Goal: Communication & Community: Participate in discussion

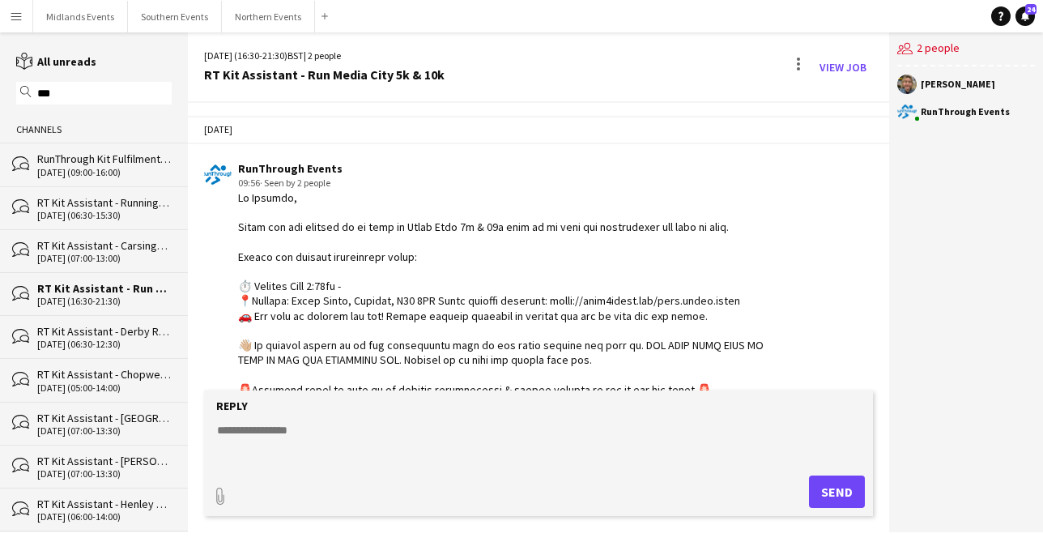
scroll to position [883, 0]
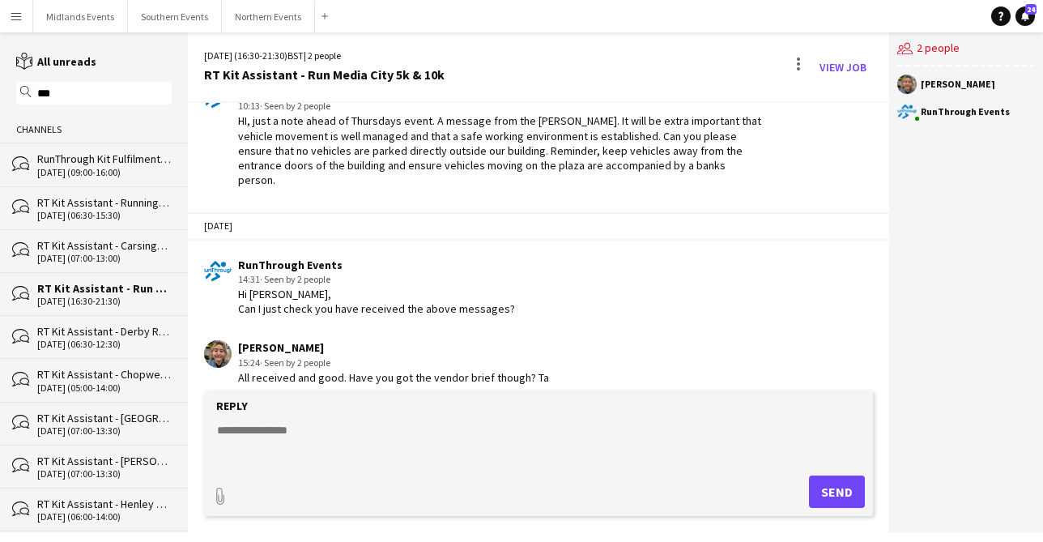
click at [330, 273] on span "· Seen by 2 people" at bounding box center [295, 279] width 70 height 12
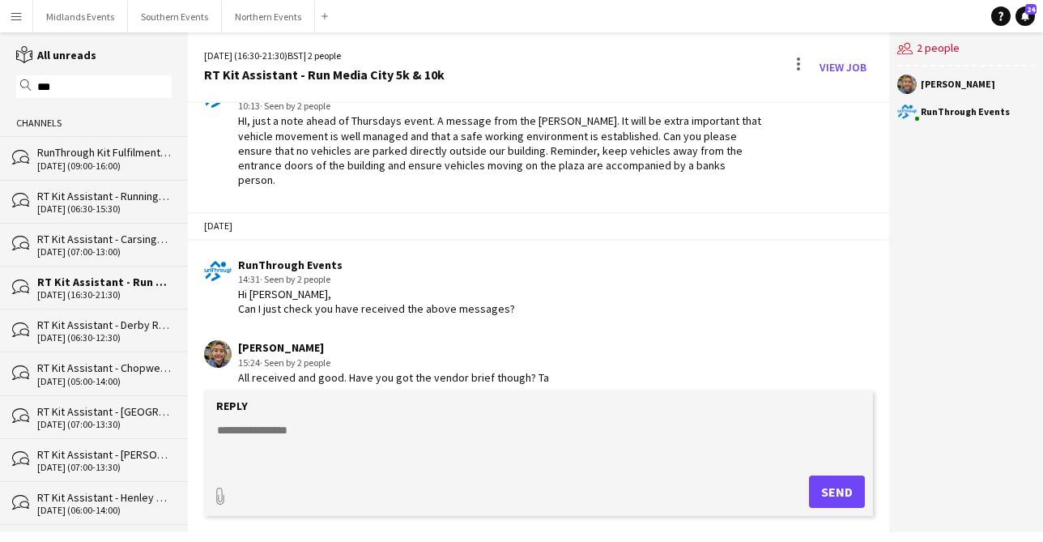
scroll to position [0, 0]
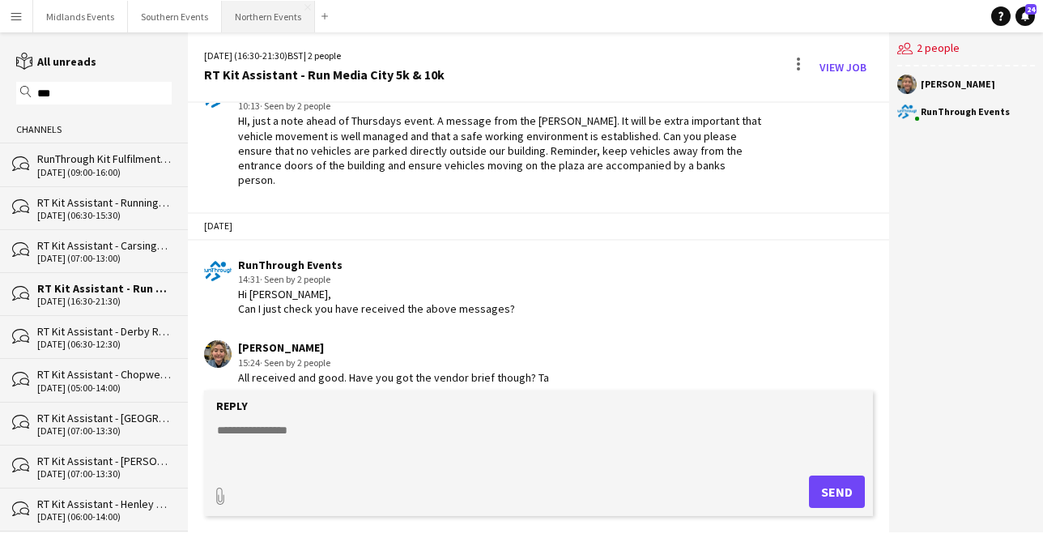
click at [241, 15] on button "Northern Events Close" at bounding box center [268, 17] width 93 height 32
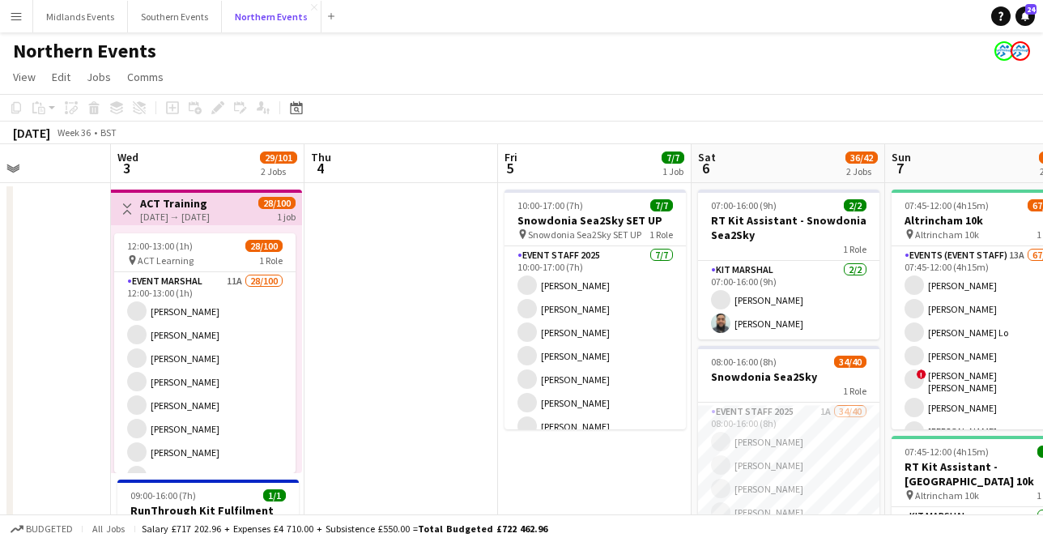
scroll to position [0, 537]
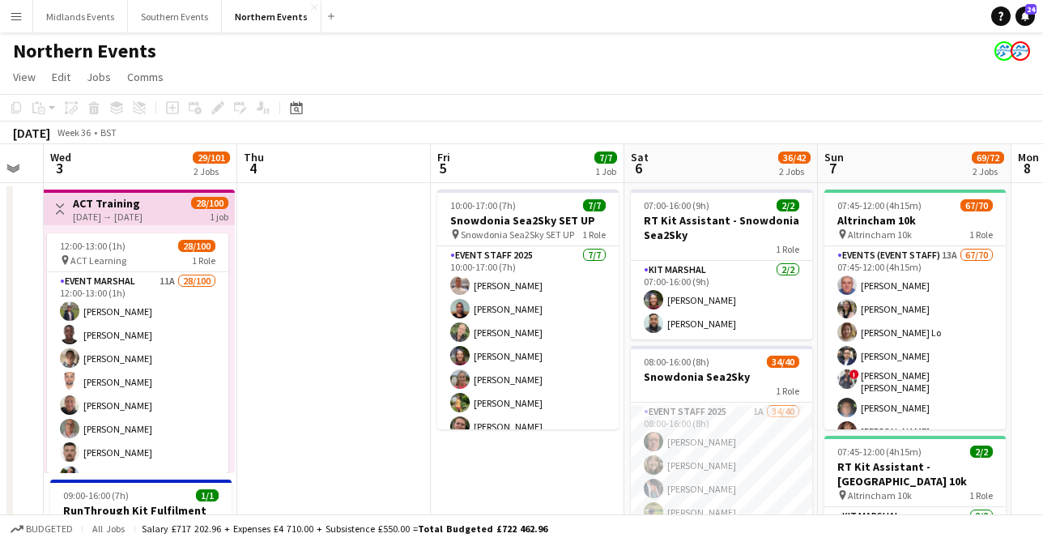
click at [15, 15] on app-icon "Menu" at bounding box center [16, 16] width 13 height 13
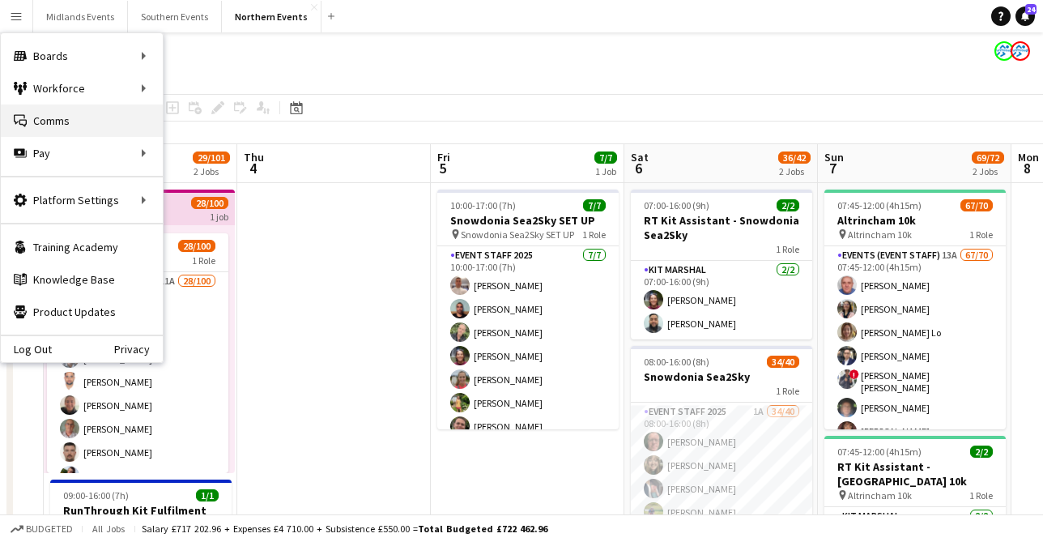
click at [59, 120] on link "Comms Comms" at bounding box center [82, 120] width 162 height 32
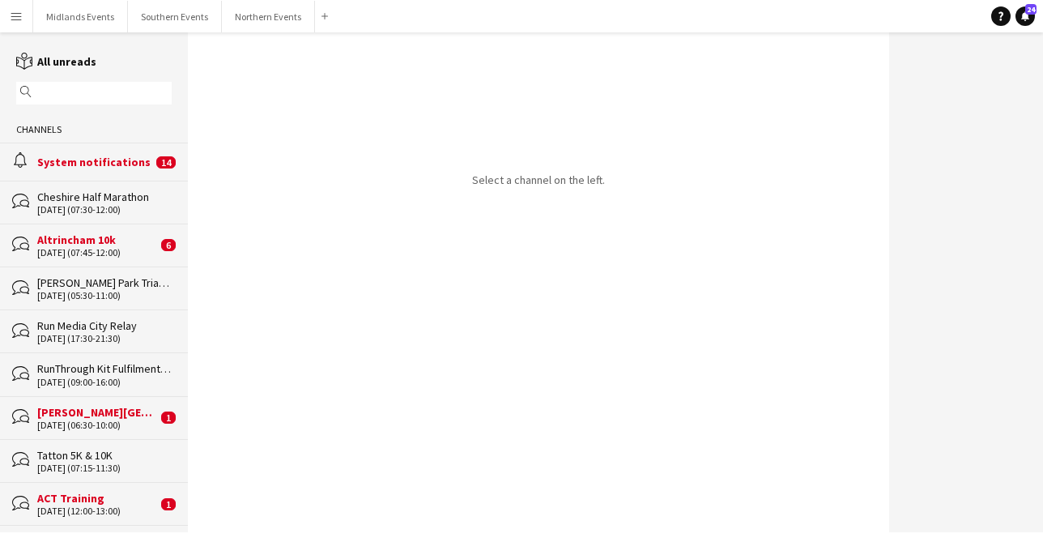
click at [95, 96] on input "text" at bounding box center [102, 93] width 132 height 15
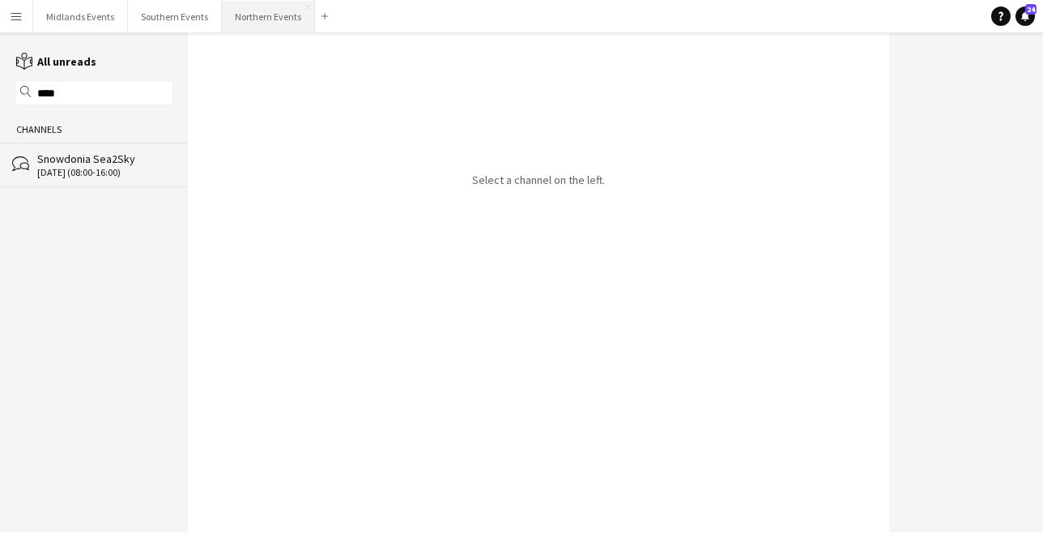
type input "****"
click at [258, 23] on button "Northern Events Close" at bounding box center [268, 17] width 93 height 32
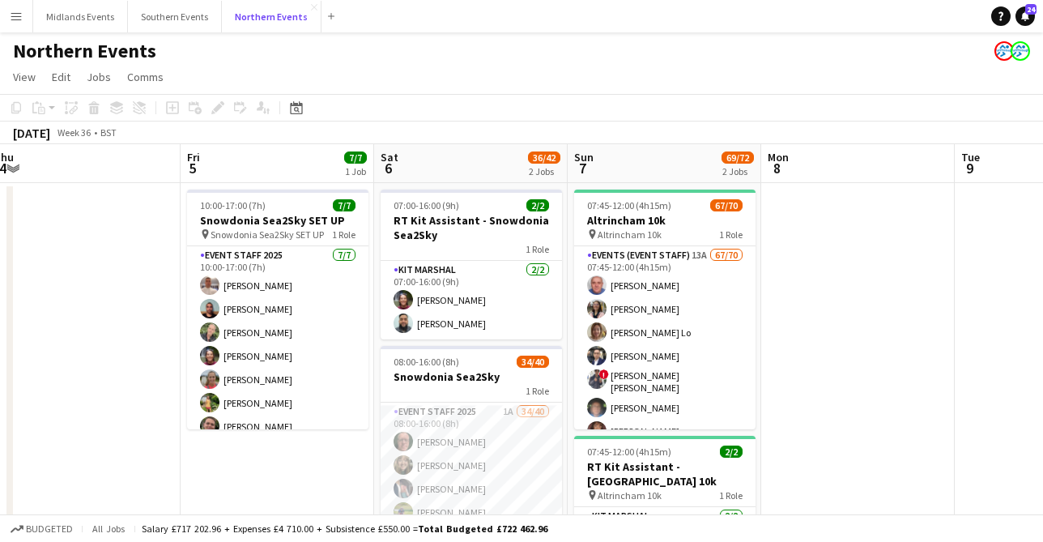
scroll to position [0, 657]
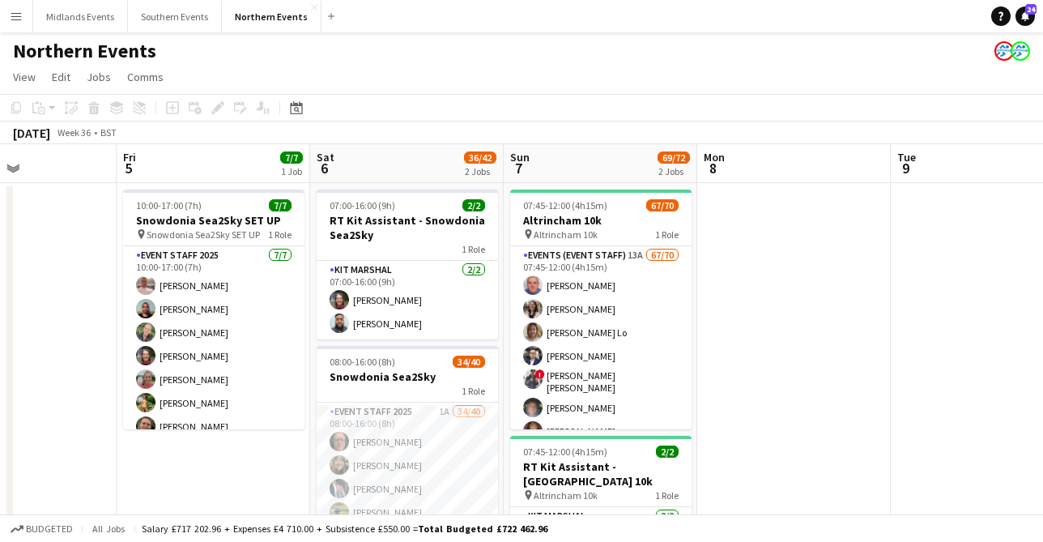
click at [15, 16] on app-icon "Menu" at bounding box center [16, 16] width 13 height 13
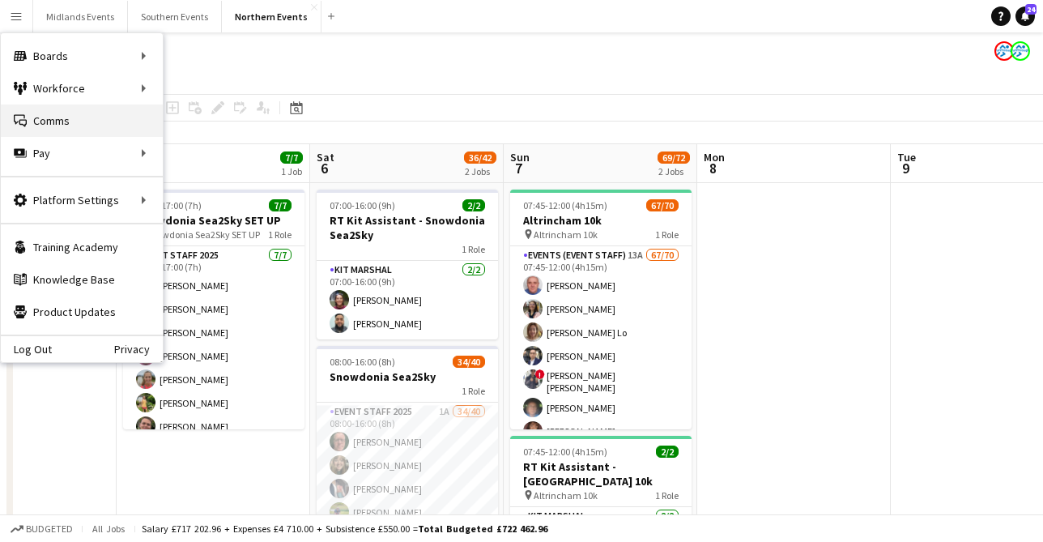
click at [45, 123] on link "Comms Comms" at bounding box center [82, 120] width 162 height 32
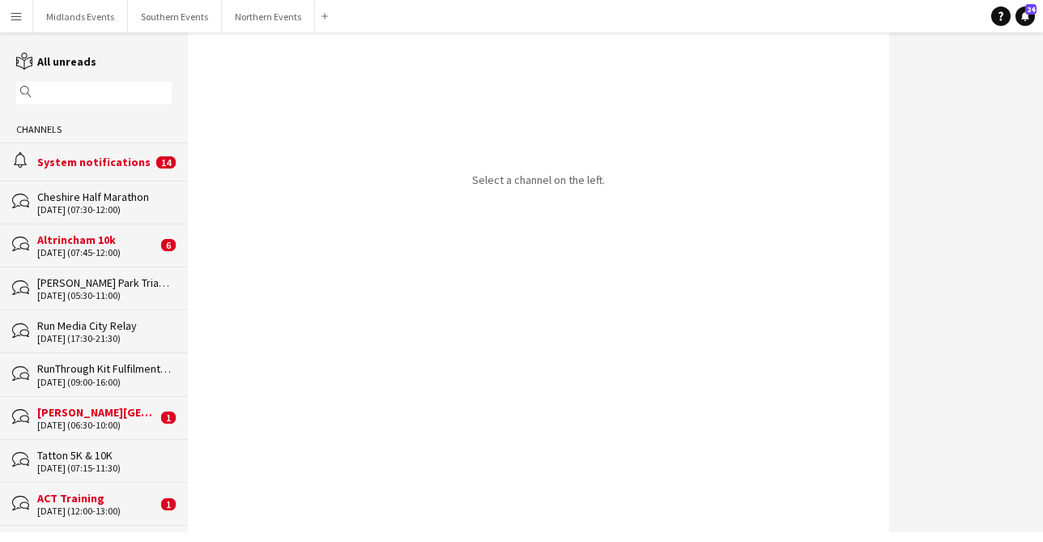
click at [88, 94] on input "text" at bounding box center [102, 93] width 132 height 15
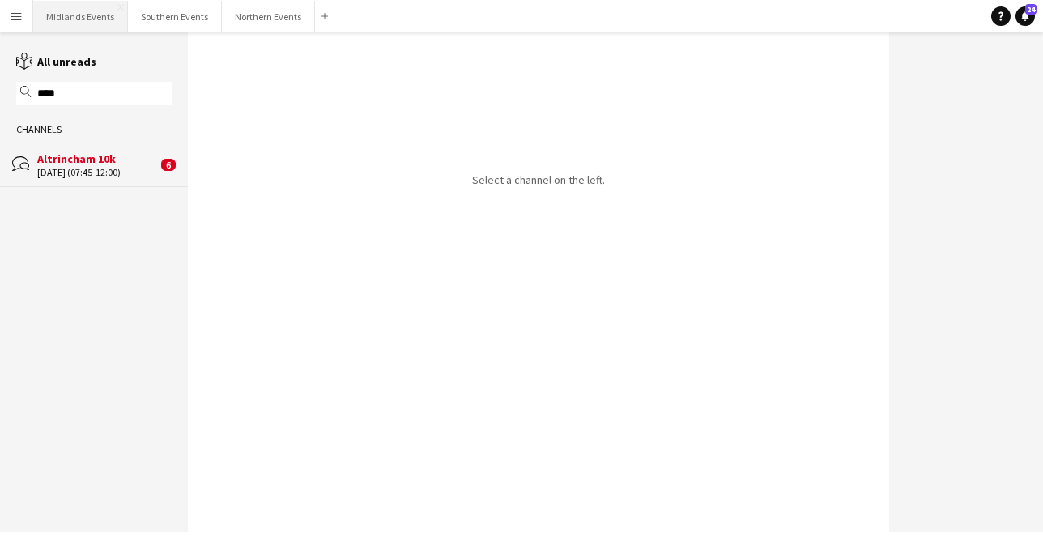
type input "****"
click at [65, 20] on button "Midlands Events Close" at bounding box center [80, 17] width 95 height 32
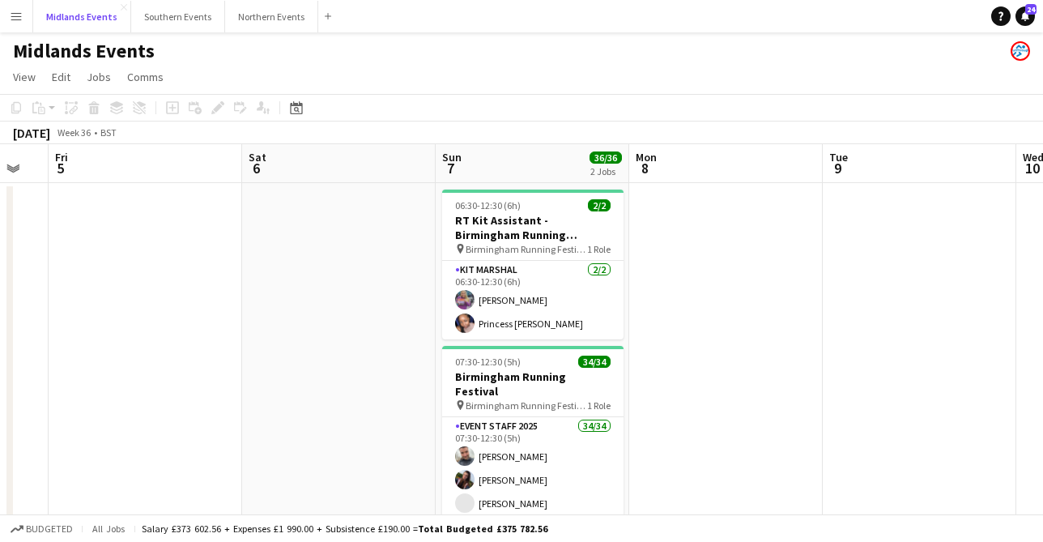
scroll to position [0, 641]
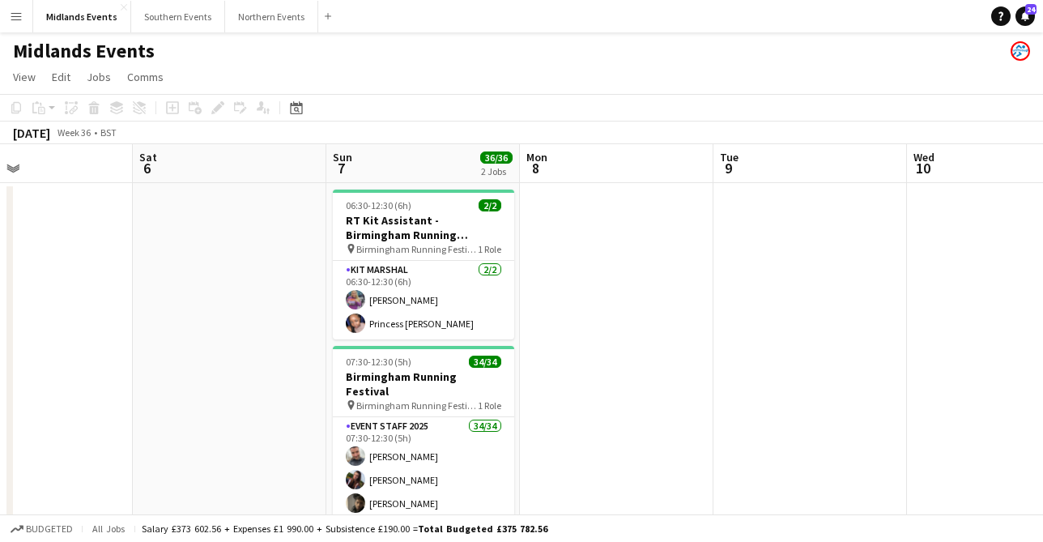
click at [6, 19] on button "Menu" at bounding box center [16, 16] width 32 height 32
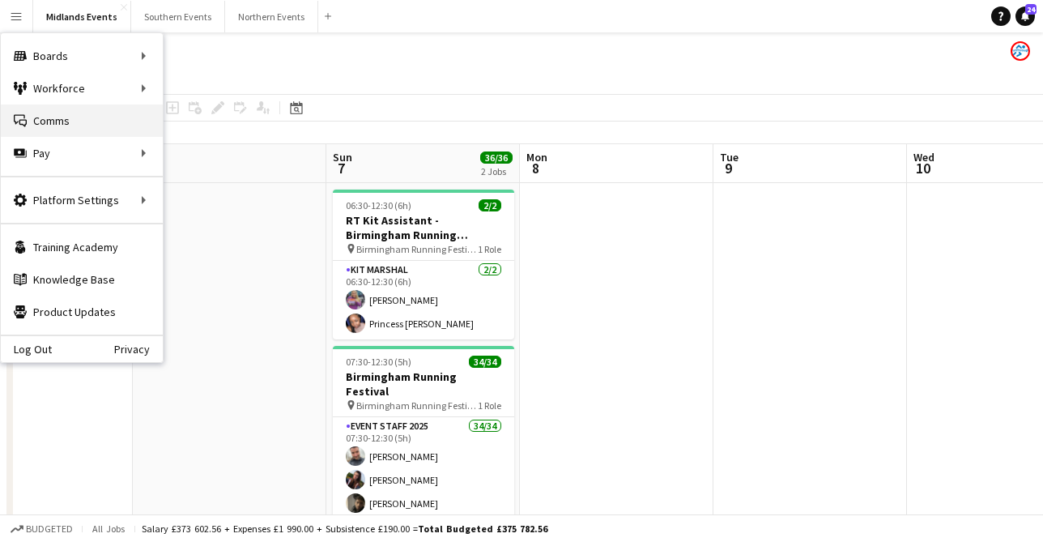
click at [42, 123] on link "Comms Comms" at bounding box center [82, 120] width 162 height 32
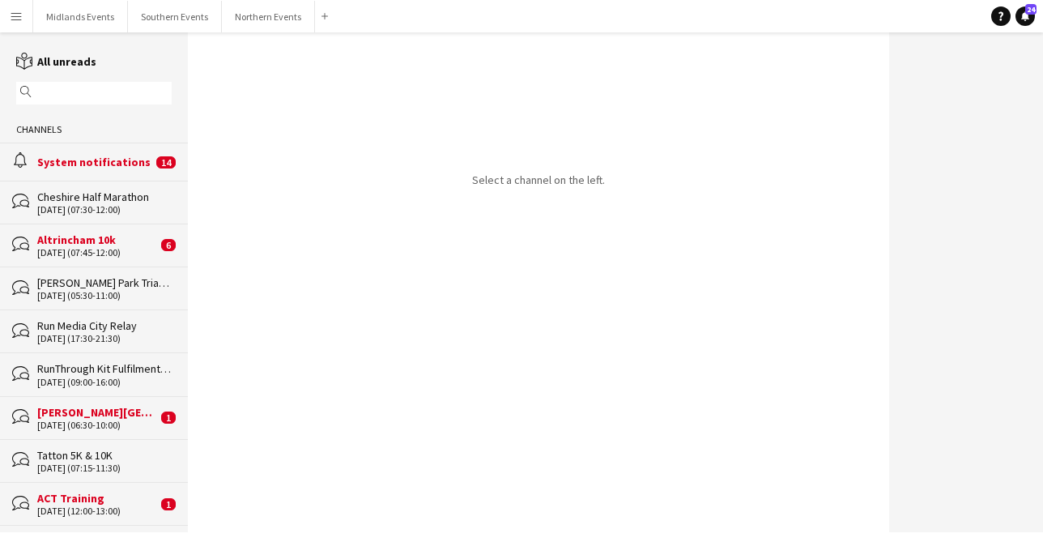
click at [68, 90] on input "text" at bounding box center [102, 93] width 132 height 15
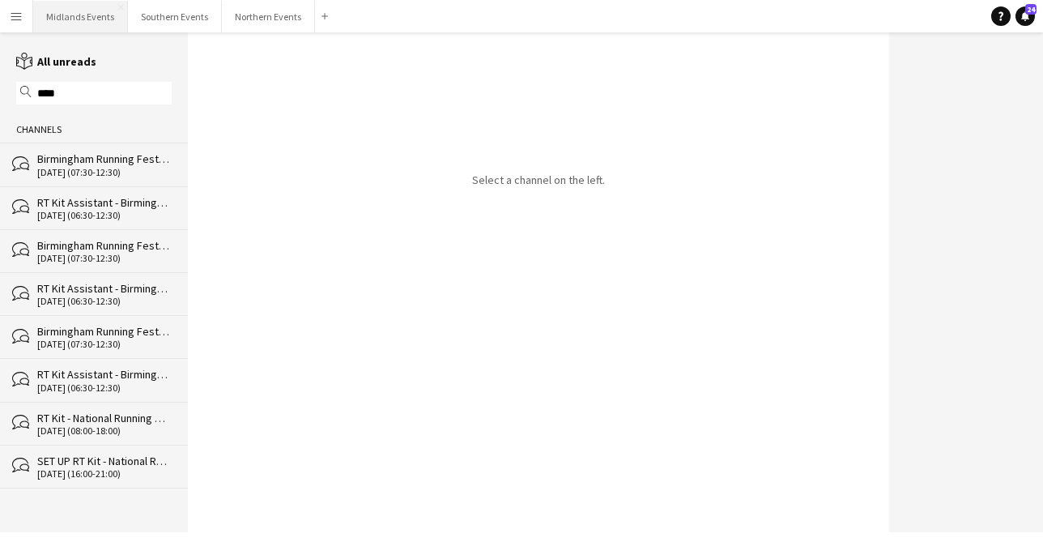
type input "****"
click at [88, 14] on button "Midlands Events Close" at bounding box center [80, 17] width 95 height 32
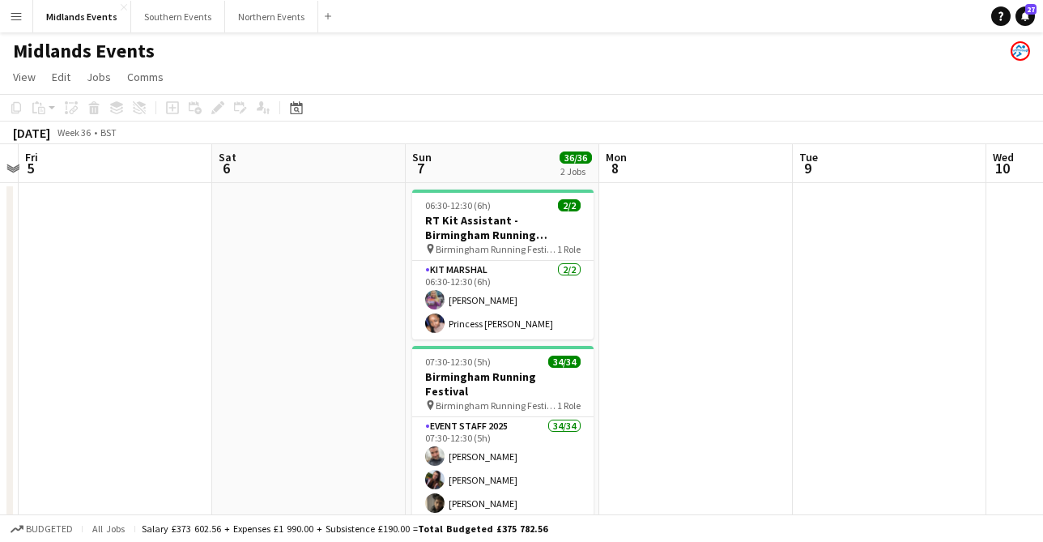
click at [16, 20] on app-icon "Menu" at bounding box center [16, 16] width 13 height 13
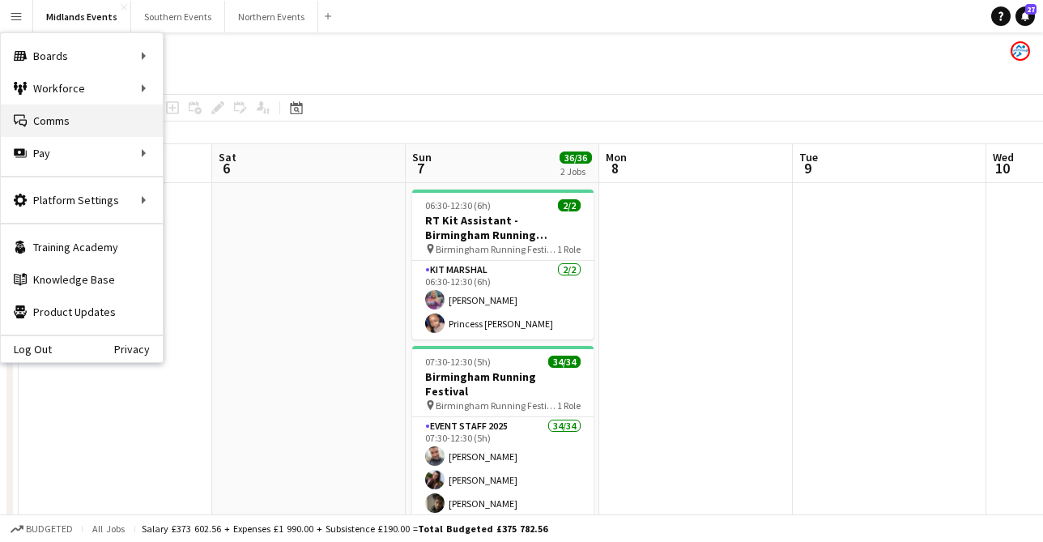
click at [42, 122] on link "Comms Comms" at bounding box center [82, 120] width 162 height 32
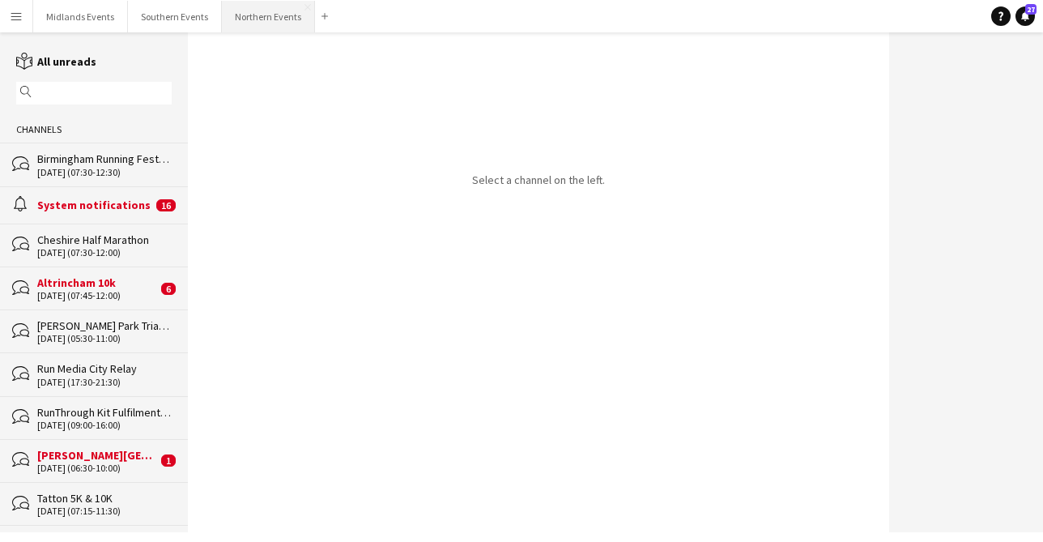
click at [277, 22] on button "Northern Events Close" at bounding box center [268, 17] width 93 height 32
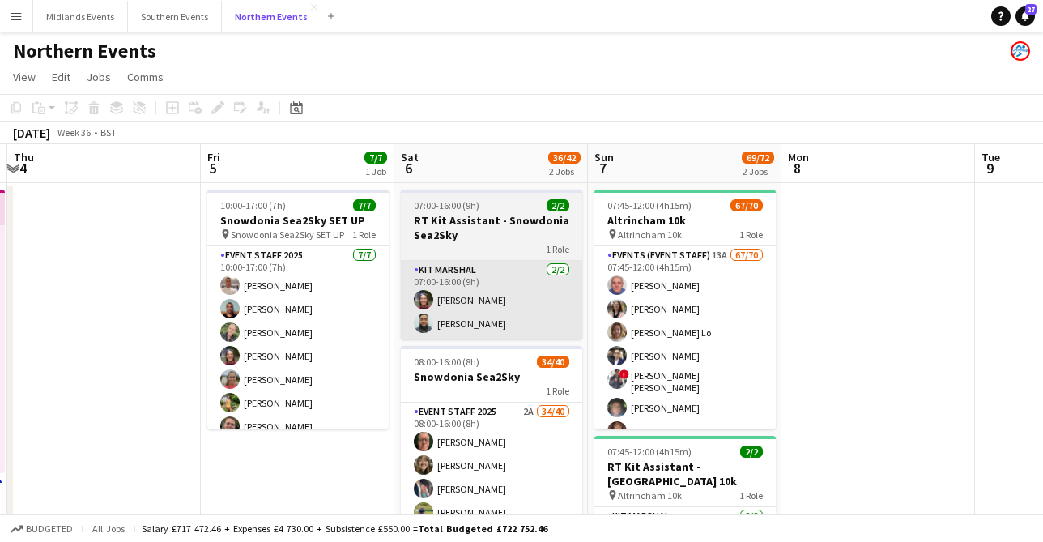
scroll to position [0, 575]
